Goal: Information Seeking & Learning: Learn about a topic

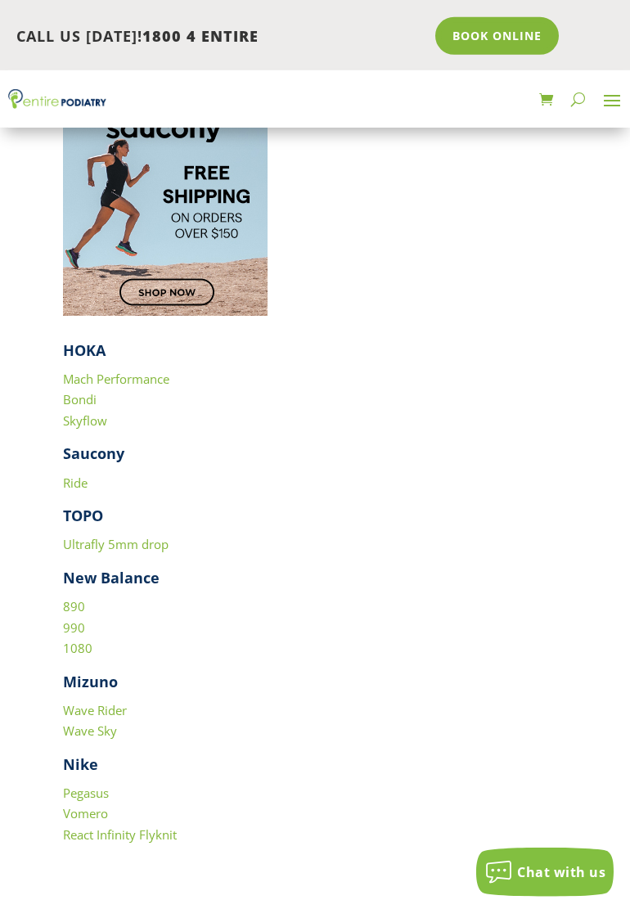
scroll to position [3325, 0]
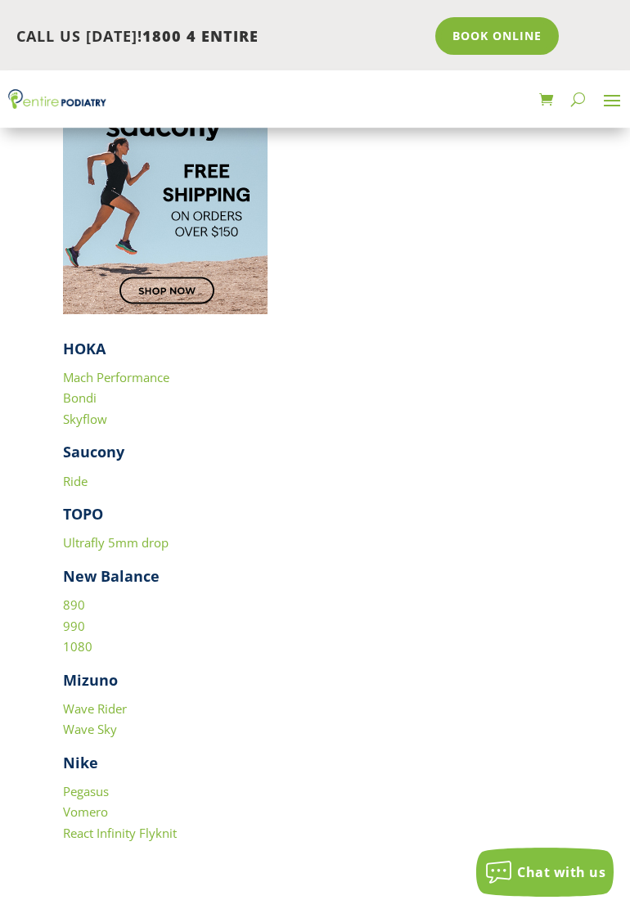
click at [78, 648] on link "1080" at bounding box center [77, 646] width 29 height 16
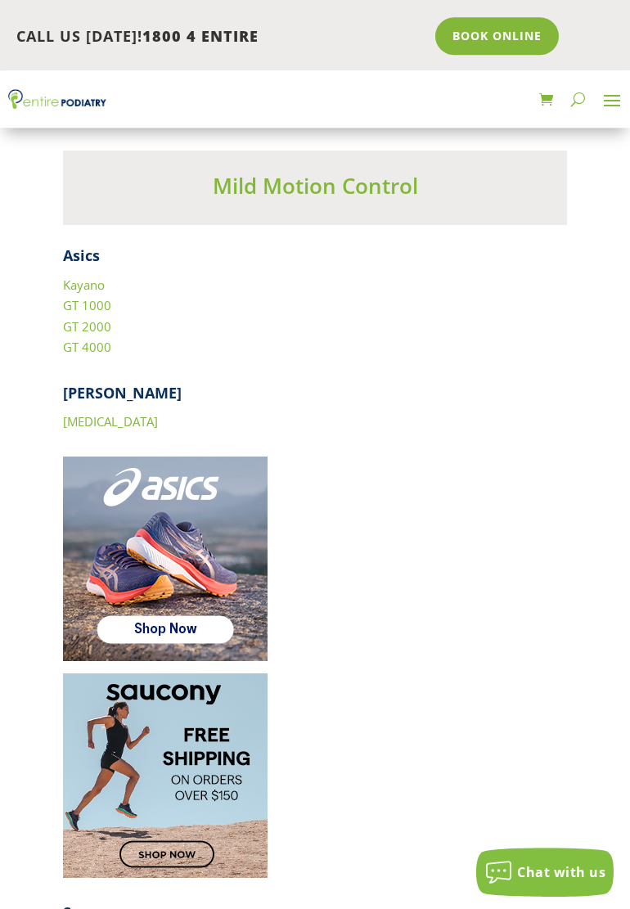
scroll to position [4091, 0]
click at [74, 391] on strong "[PERSON_NAME]" at bounding box center [122, 394] width 119 height 20
click at [86, 423] on link "[MEDICAL_DATA]" at bounding box center [110, 422] width 95 height 16
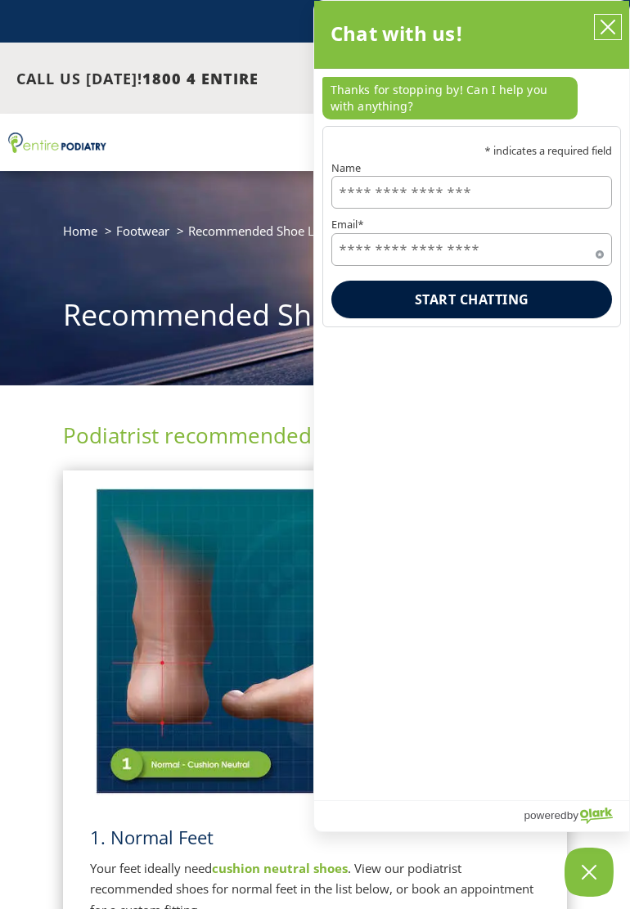
click at [604, 24] on icon "close chatbox" at bounding box center [607, 26] width 13 height 13
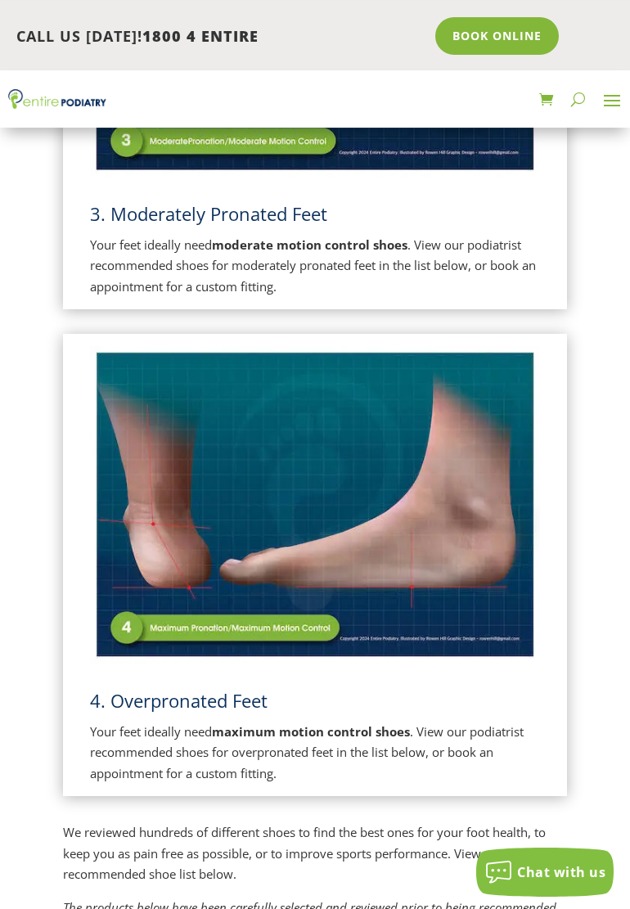
scroll to position [1604, 0]
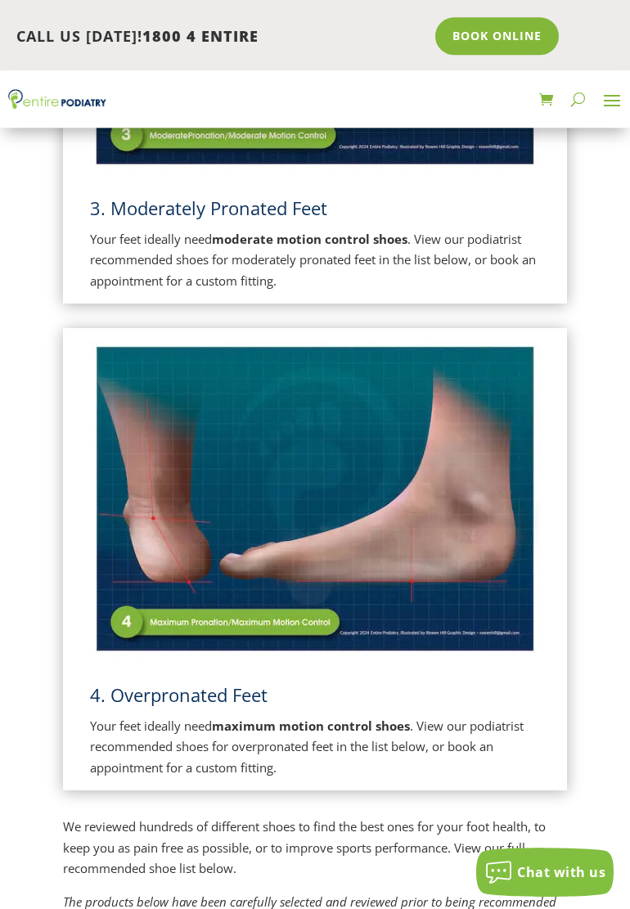
click at [120, 618] on img at bounding box center [315, 498] width 450 height 317
click at [150, 622] on img at bounding box center [315, 498] width 450 height 317
click at [160, 552] on img at bounding box center [315, 498] width 450 height 317
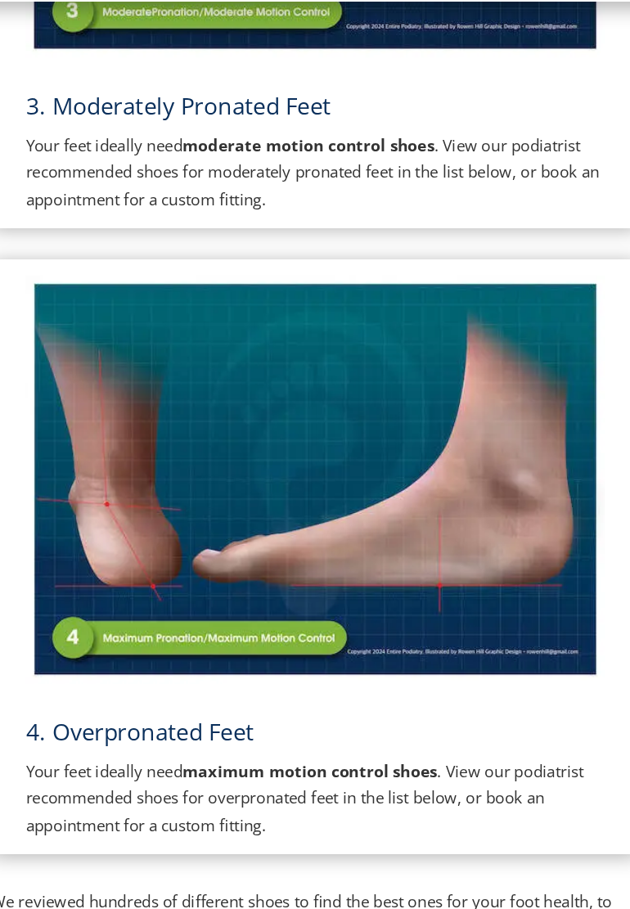
click at [211, 554] on img at bounding box center [315, 498] width 450 height 317
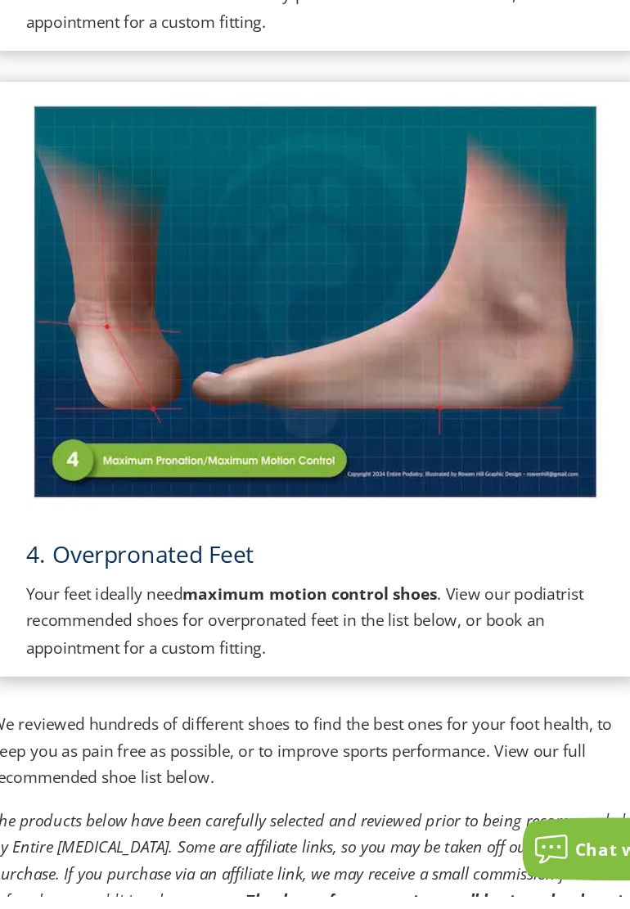
scroll to position [1658, 0]
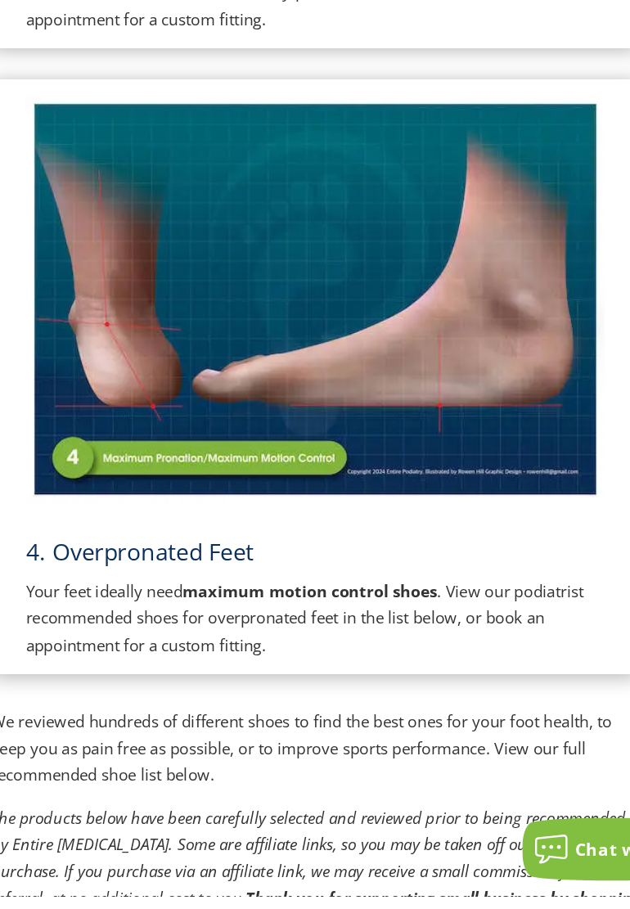
click at [261, 679] on strong "maximum motion control shoes" at bounding box center [311, 671] width 198 height 16
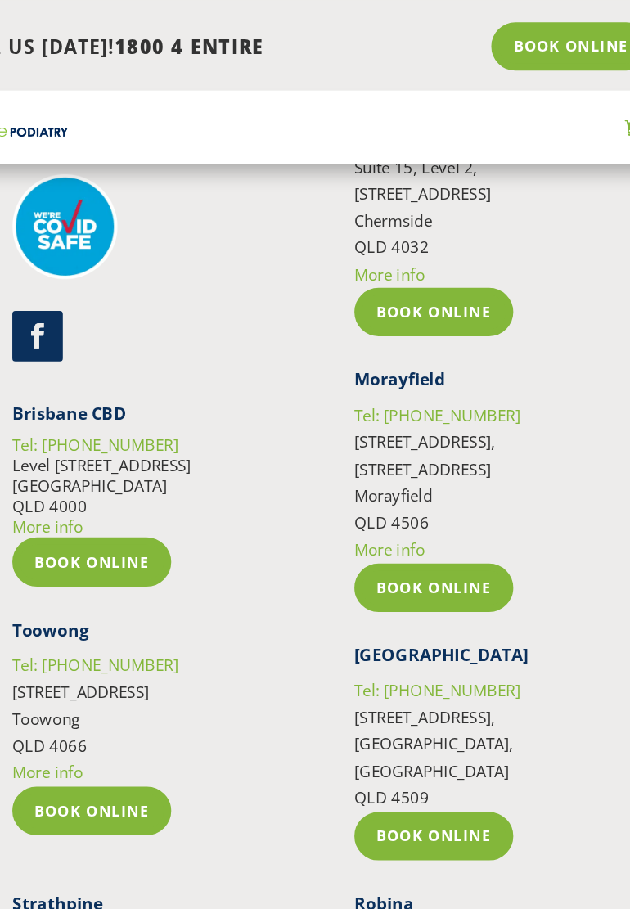
scroll to position [19082, 0]
